Goal: Task Accomplishment & Management: Use online tool/utility

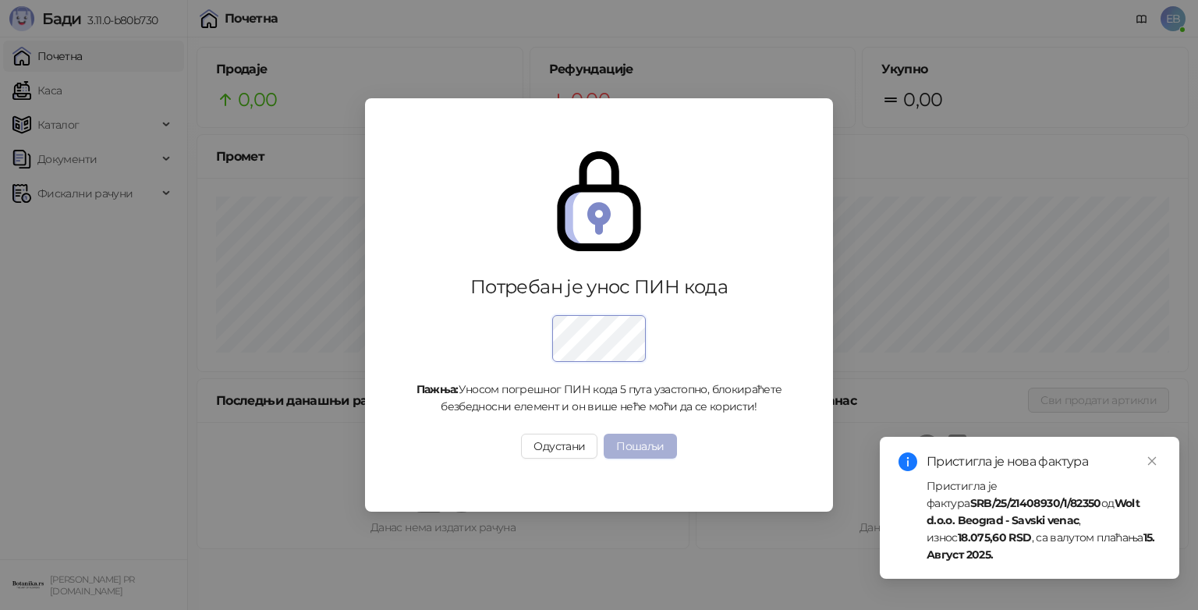
click at [628, 446] on button "Пошаљи" at bounding box center [640, 446] width 73 height 25
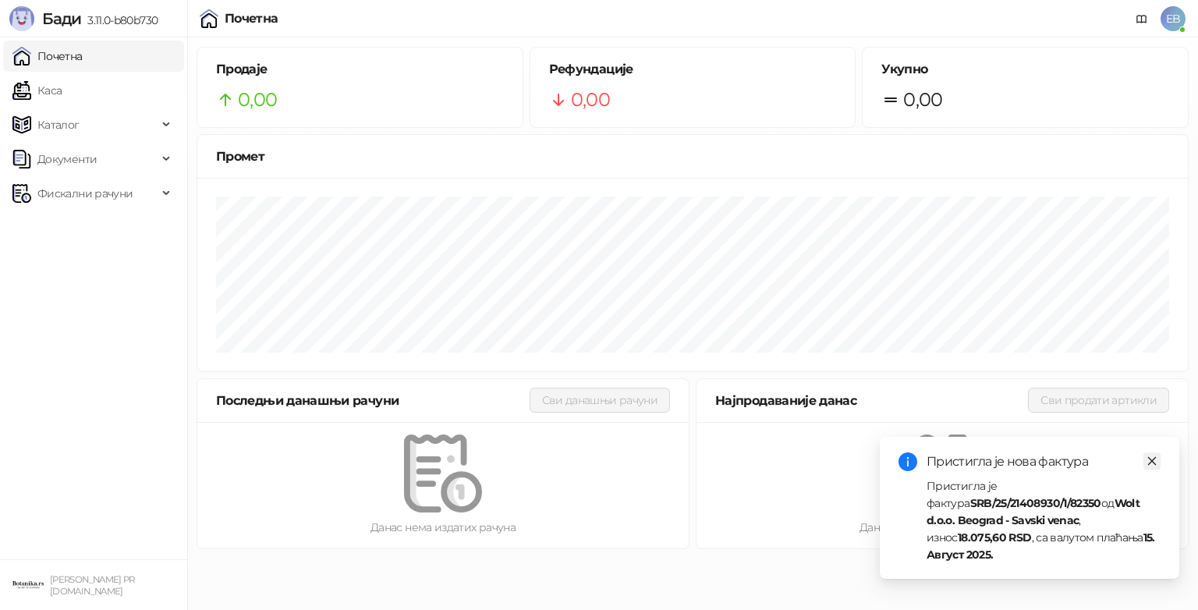
click at [1148, 466] on icon "close" at bounding box center [1152, 461] width 9 height 9
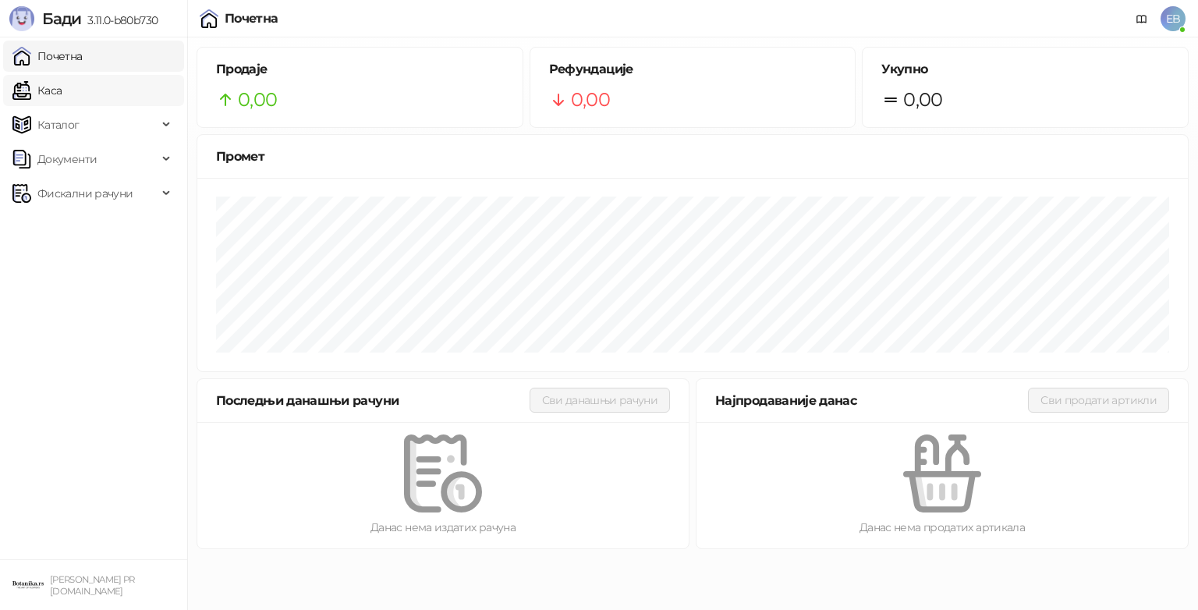
click at [45, 87] on link "Каса" at bounding box center [36, 90] width 49 height 31
